Goal: Task Accomplishment & Management: Use online tool/utility

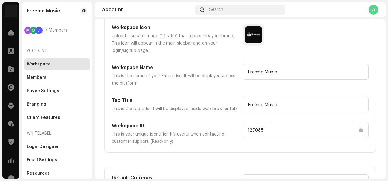
scroll to position [34, 0]
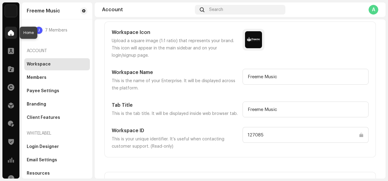
click at [12, 33] on span at bounding box center [11, 32] width 6 height 5
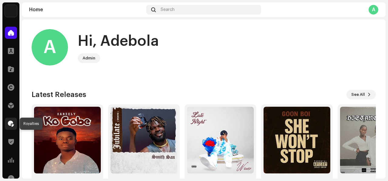
click at [10, 125] on span at bounding box center [11, 124] width 6 height 5
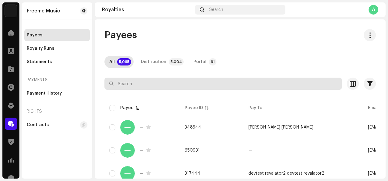
click at [288, 86] on input "text" at bounding box center [224, 84] width 238 height 12
click at [247, 83] on input "text" at bounding box center [224, 84] width 238 height 12
paste input "[EMAIL_ADDRESS][DOMAIN_NAME]"
type input "[EMAIL_ADDRESS][DOMAIN_NAME]"
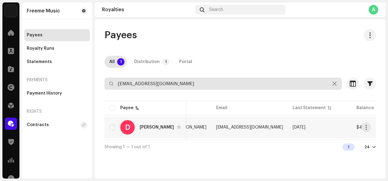
scroll to position [0, 189]
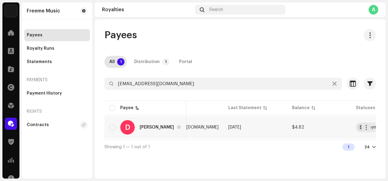
click at [291, 129] on td "$4.82" at bounding box center [320, 128] width 64 height 22
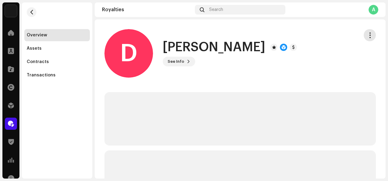
click at [368, 38] on span "button" at bounding box center [371, 35] width 6 height 5
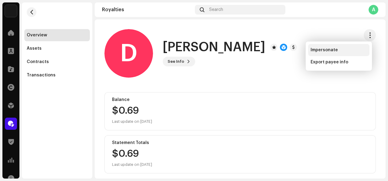
click at [327, 52] on span "Impersonate" at bounding box center [324, 50] width 27 height 5
